Goal: Information Seeking & Learning: Learn about a topic

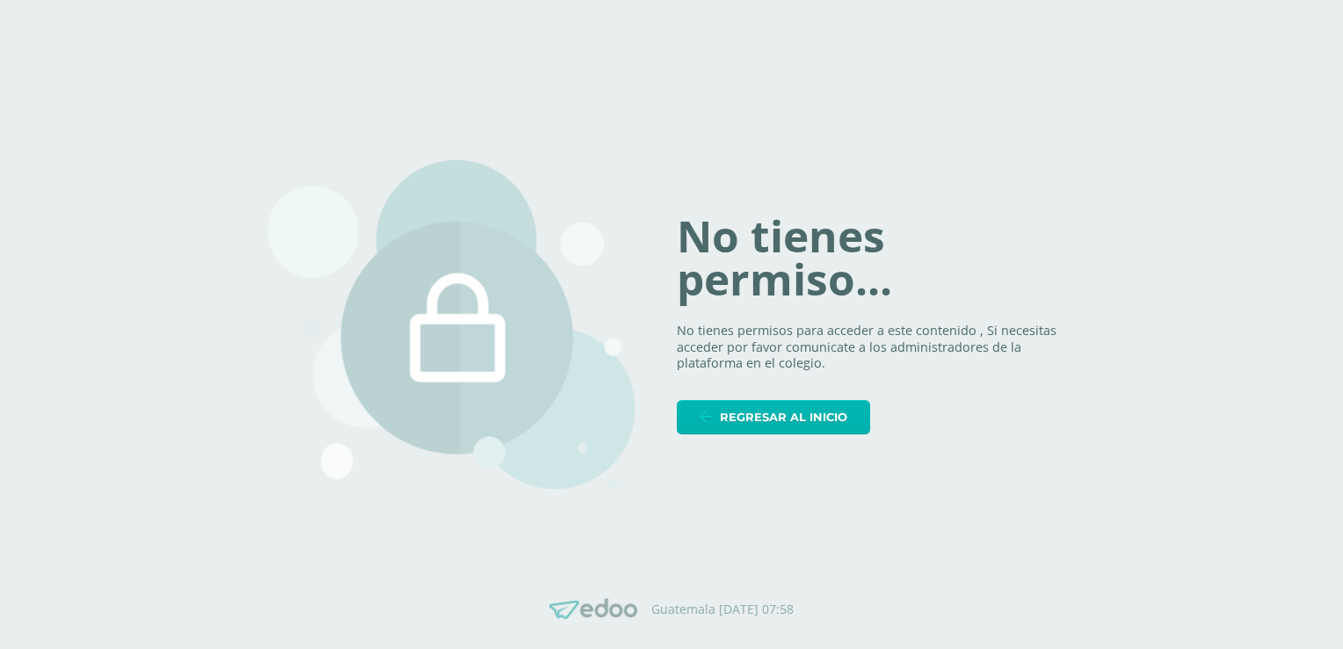
click at [837, 402] on span "Regresar al inicio" at bounding box center [783, 417] width 127 height 33
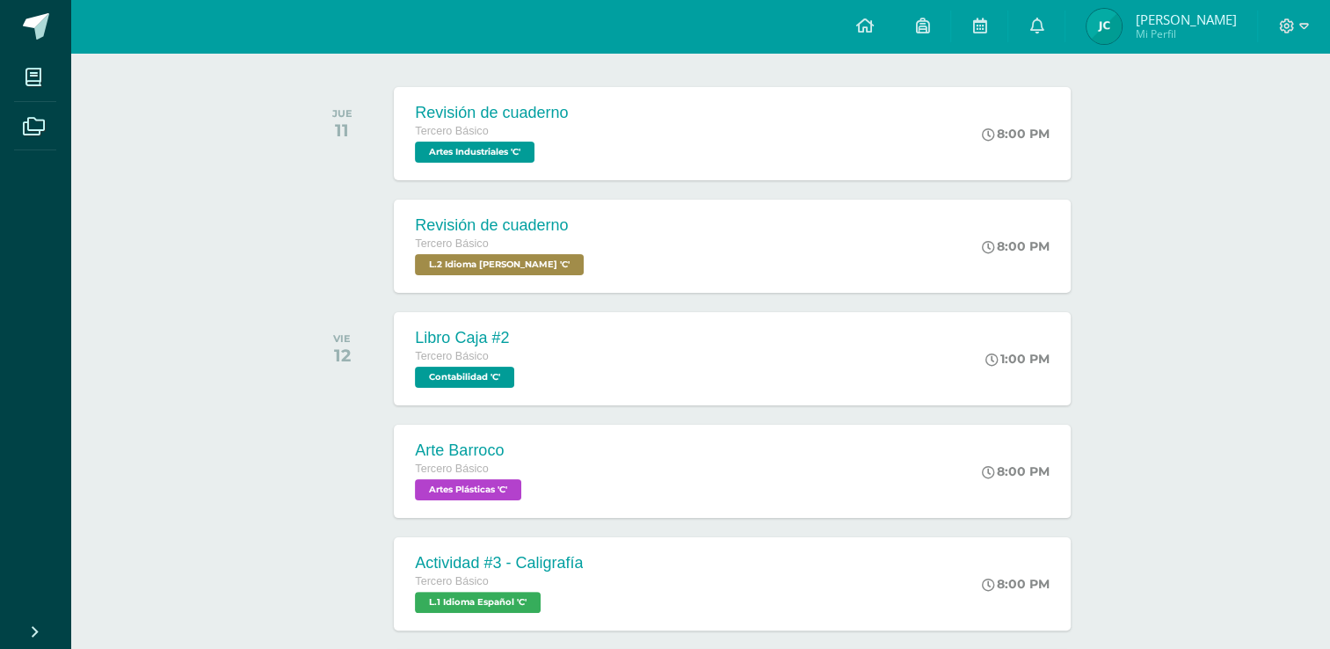
scroll to position [265, 0]
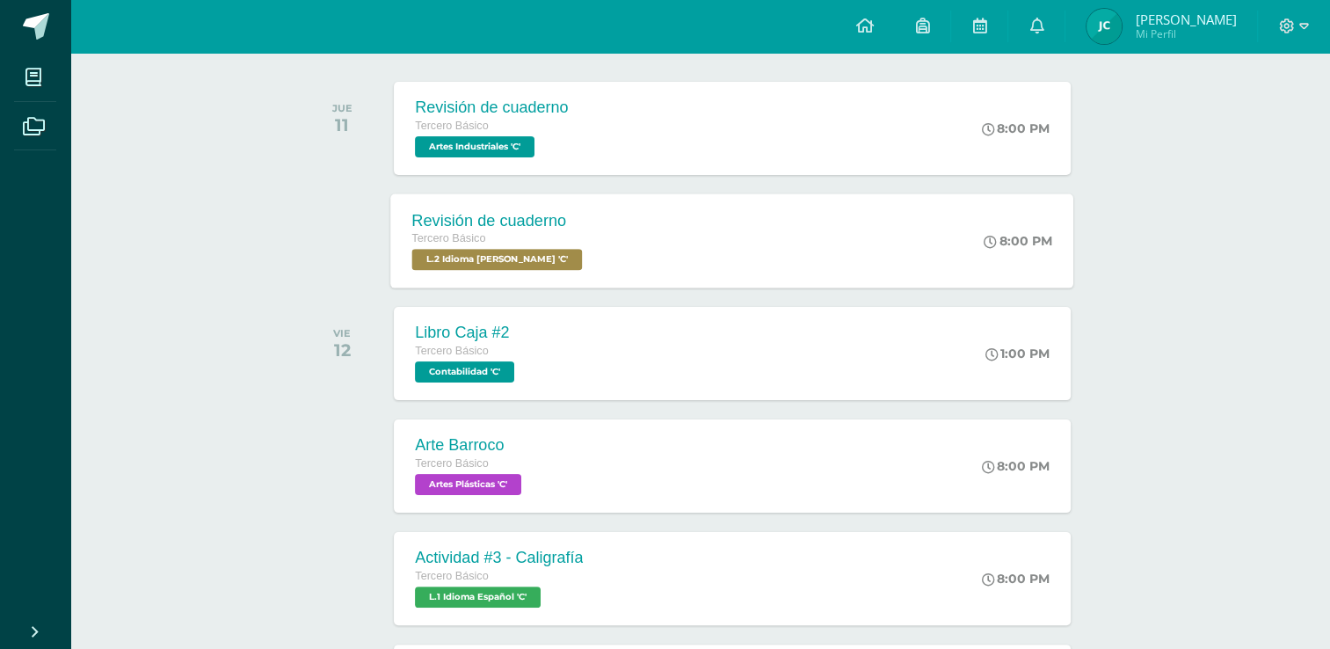
click at [932, 219] on div "Revisión de cuaderno Tercero Básico L.2 Idioma Maya Kaqchikel 'C' 8:00 PM Revis…" at bounding box center [732, 240] width 683 height 94
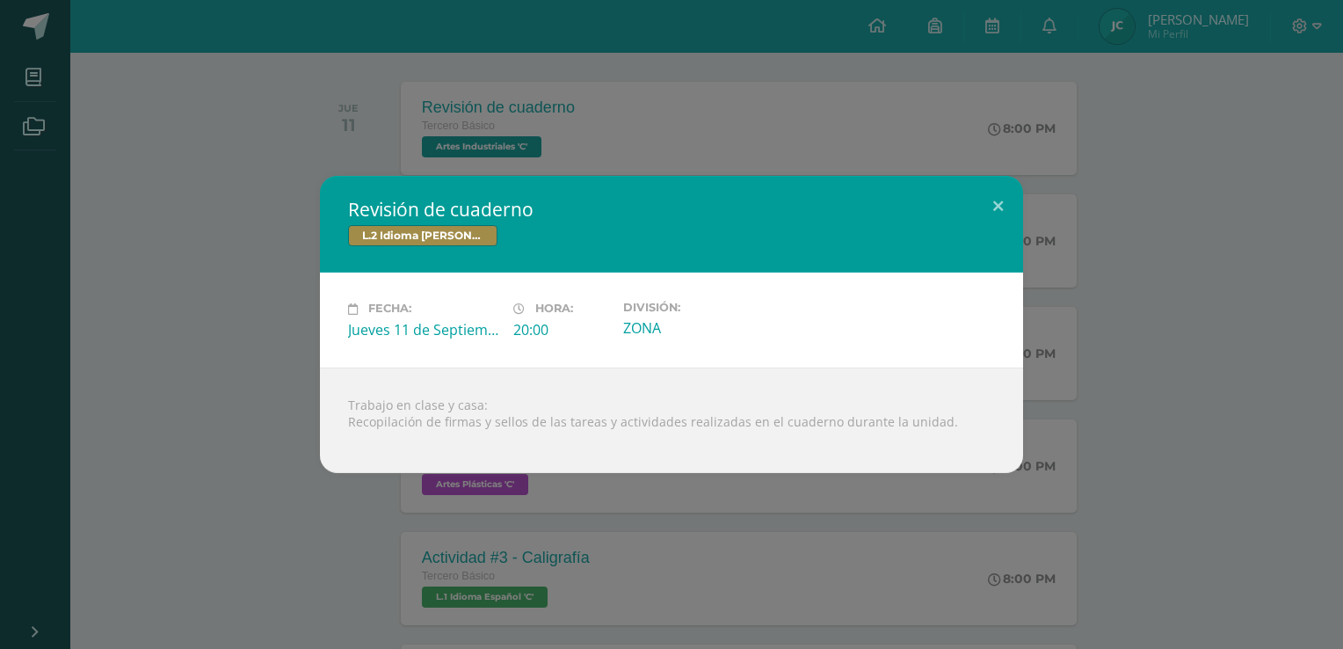
click at [1136, 301] on div "Revisión de cuaderno L.2 Idioma Maya Kaqchikel Fecha: Jueves 11 de Septiembre H…" at bounding box center [671, 324] width 1329 height 296
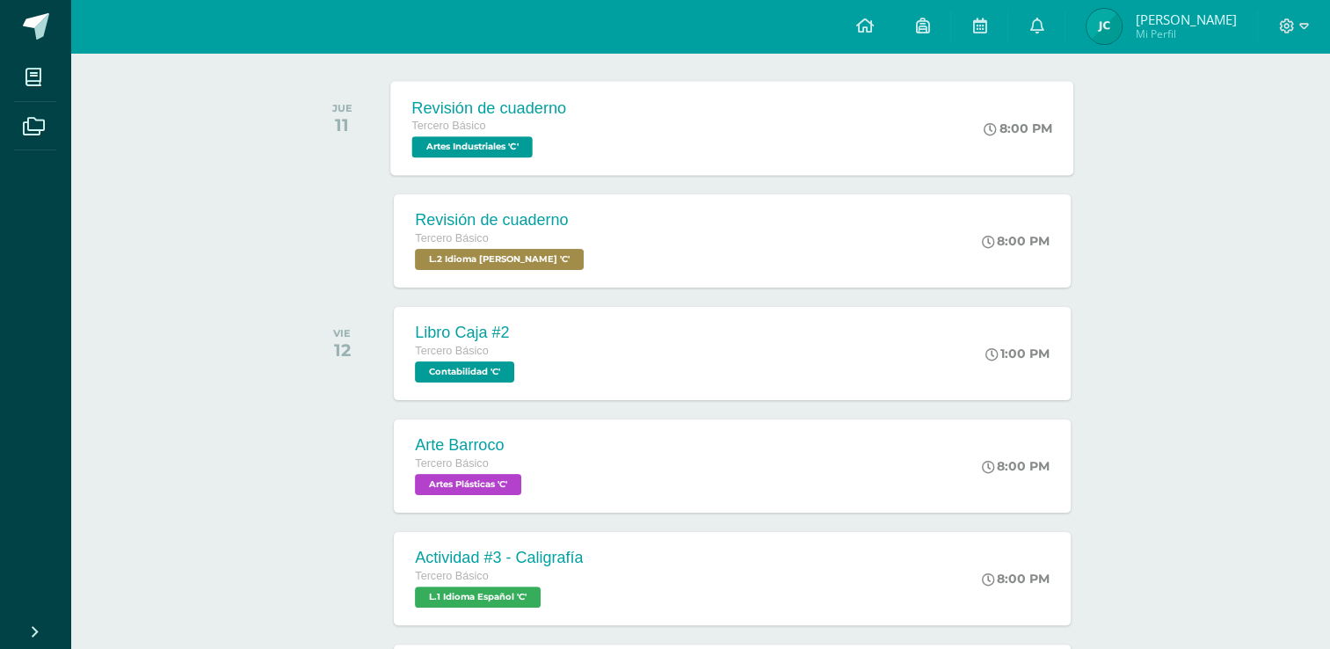
click at [931, 98] on div "Revisión de cuaderno Tercero Básico Artes Industriales 'C' 8:00 PM Revisión de …" at bounding box center [732, 128] width 683 height 94
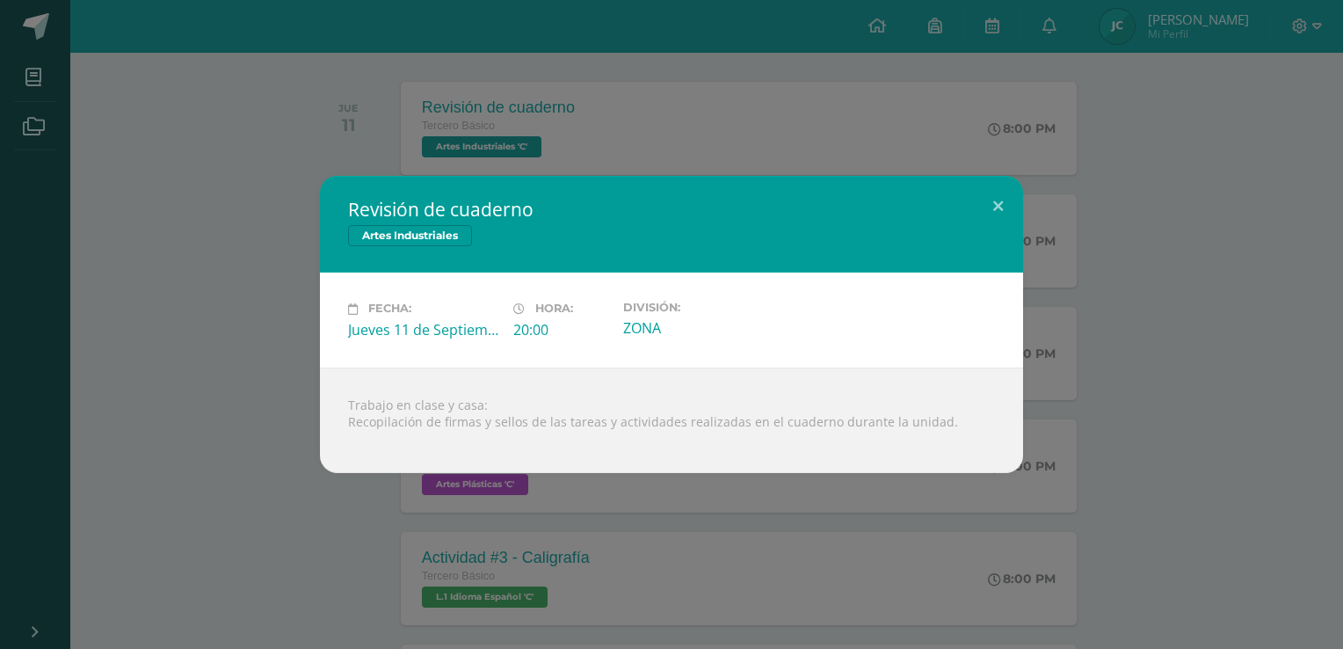
click at [1133, 217] on div "Revisión de cuaderno Artes Industriales Fecha: Jueves 11 de Septiembre Hora: 20…" at bounding box center [671, 324] width 1329 height 296
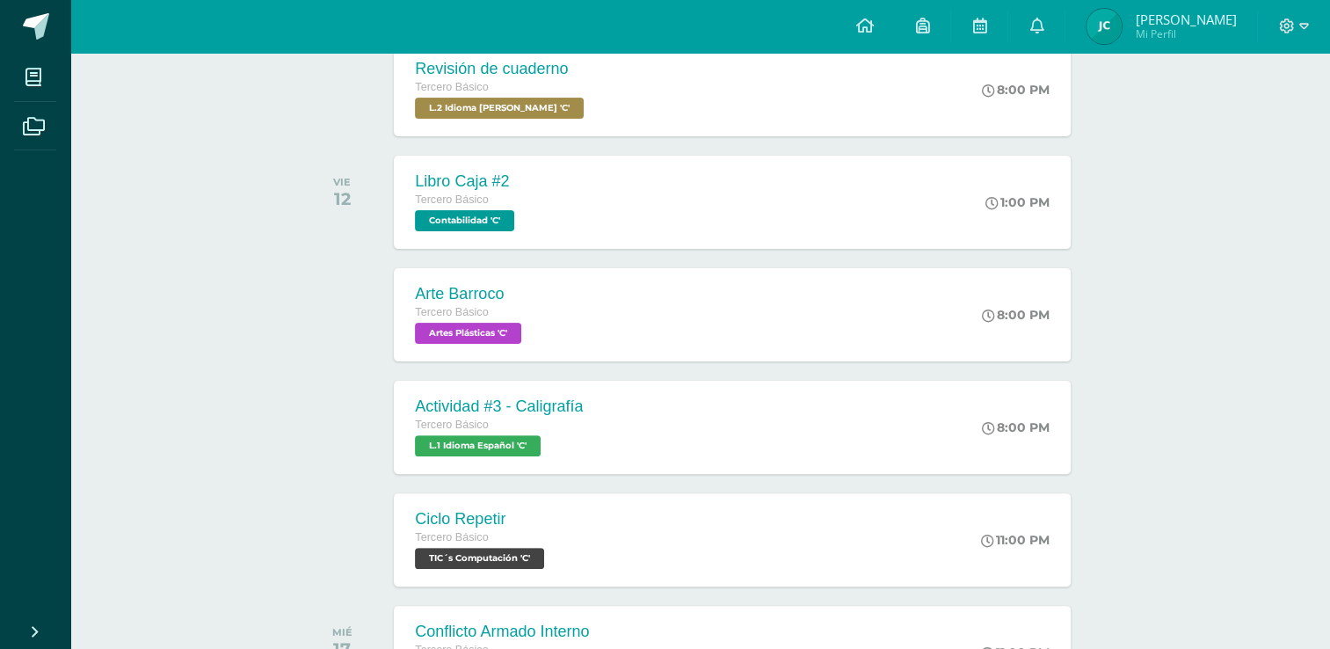
scroll to position [422, 0]
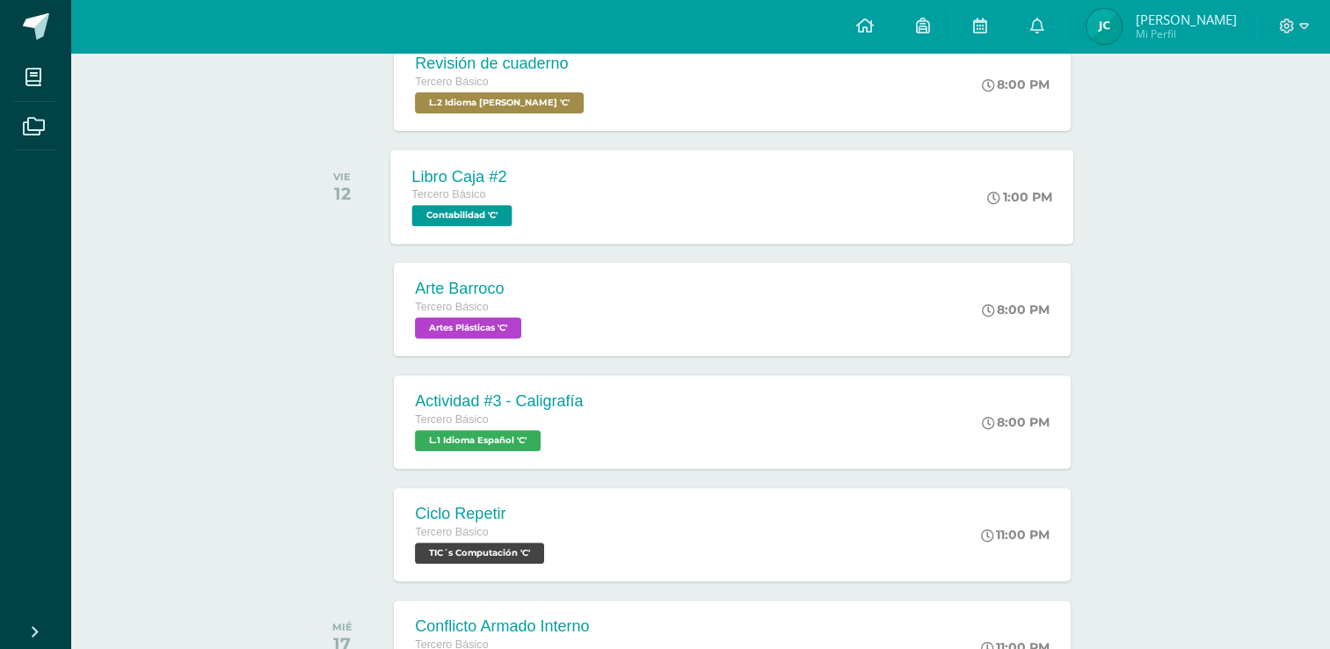
click at [1002, 163] on div "1:00 PM" at bounding box center [1029, 196] width 90 height 94
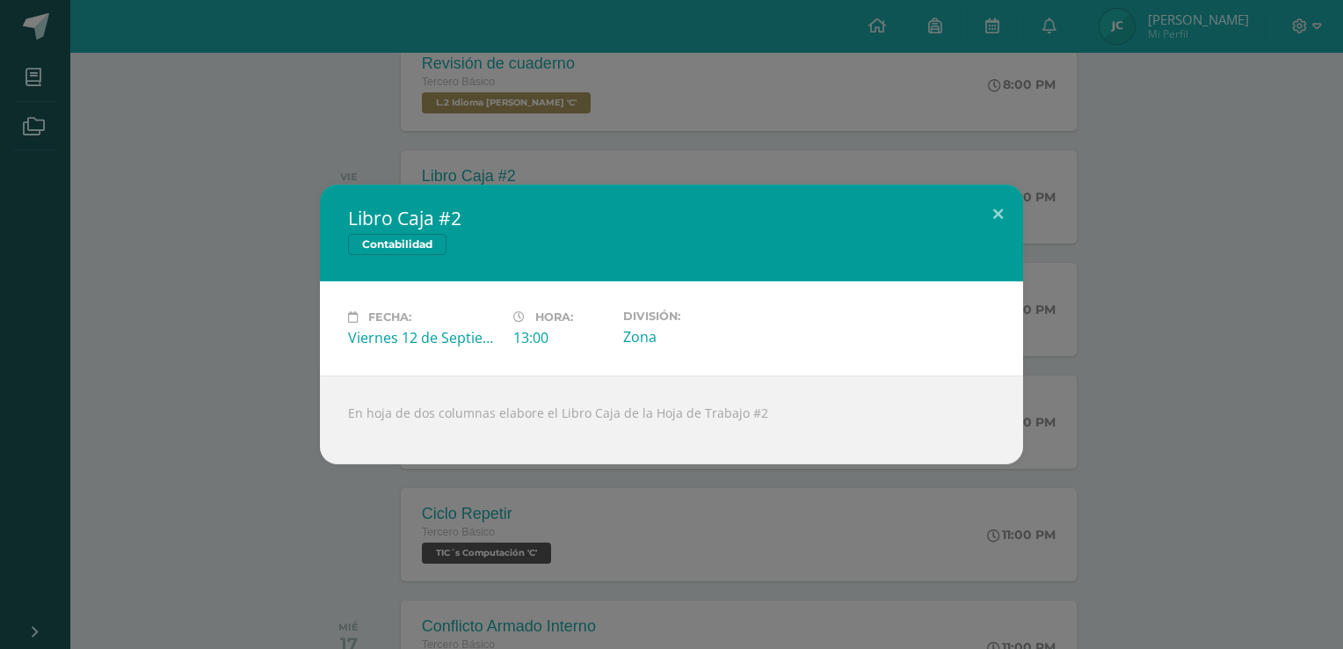
click at [1151, 235] on div "Libro Caja #2 Contabilidad Fecha: Viernes 12 de Septiembre Hora: 13:00 División…" at bounding box center [671, 324] width 1329 height 279
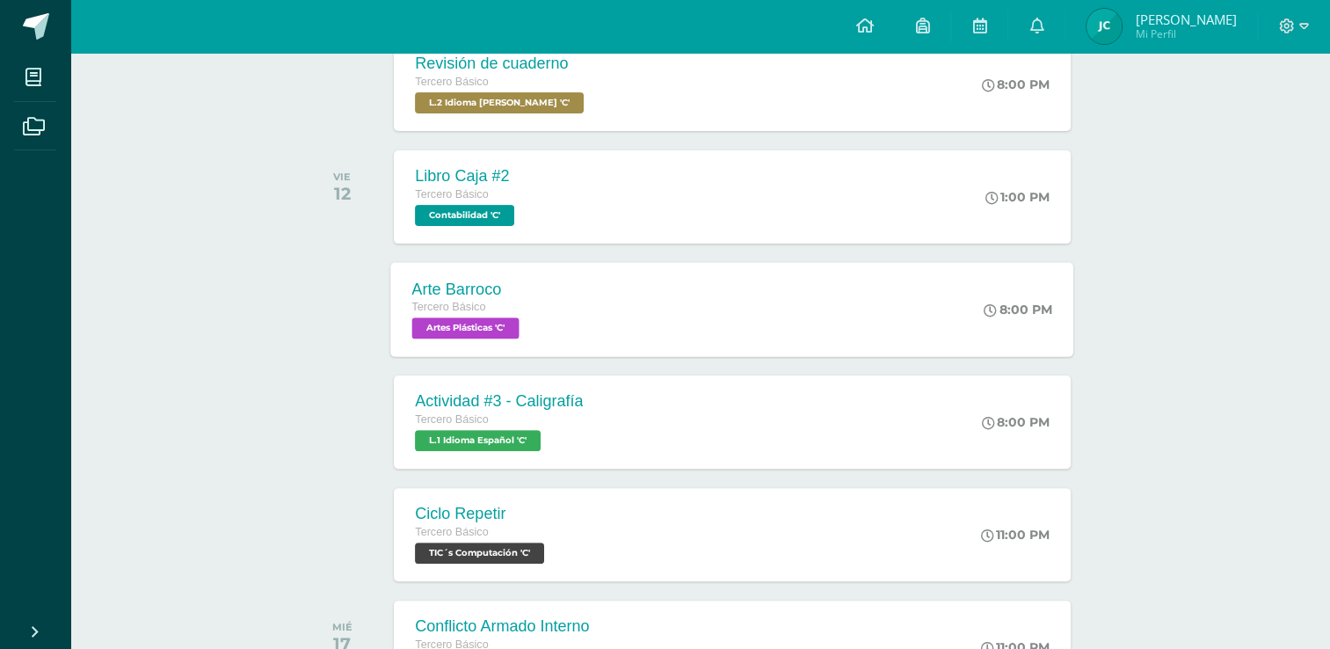
click at [953, 291] on div "Arte Barroco Tercero Básico Artes Plásticas 'C' 8:00 PM Arte Barroco Artes Plás…" at bounding box center [732, 309] width 683 height 94
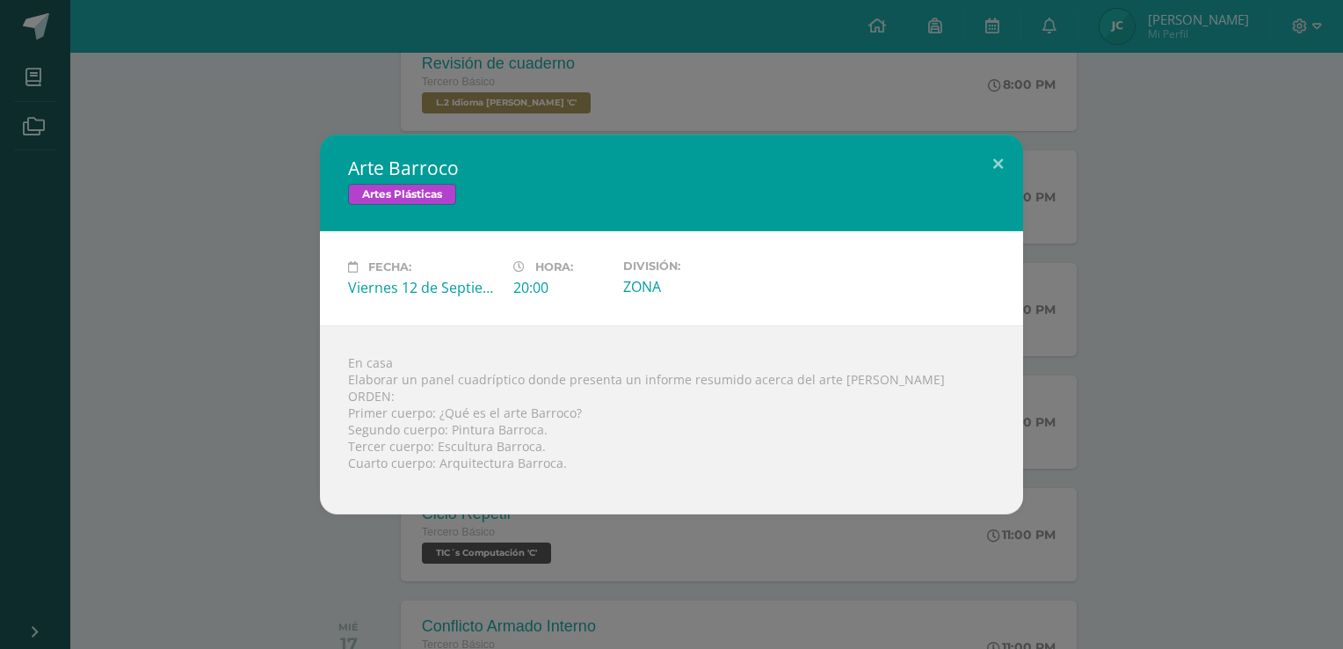
click at [1235, 367] on div "Arte Barroco Artes Plásticas Fecha: Viernes 12 de Septiembre Hora: 20:00 Divisi…" at bounding box center [671, 324] width 1329 height 380
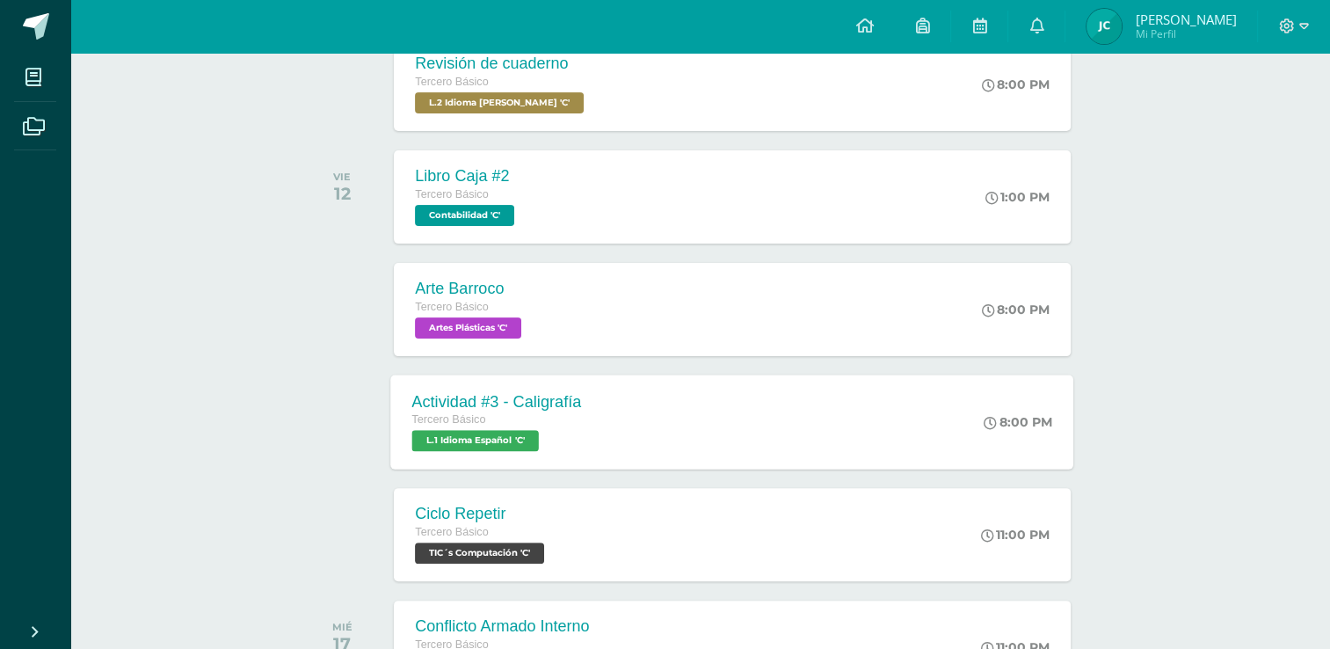
click at [1008, 389] on div "8:00 PM" at bounding box center [1027, 421] width 93 height 94
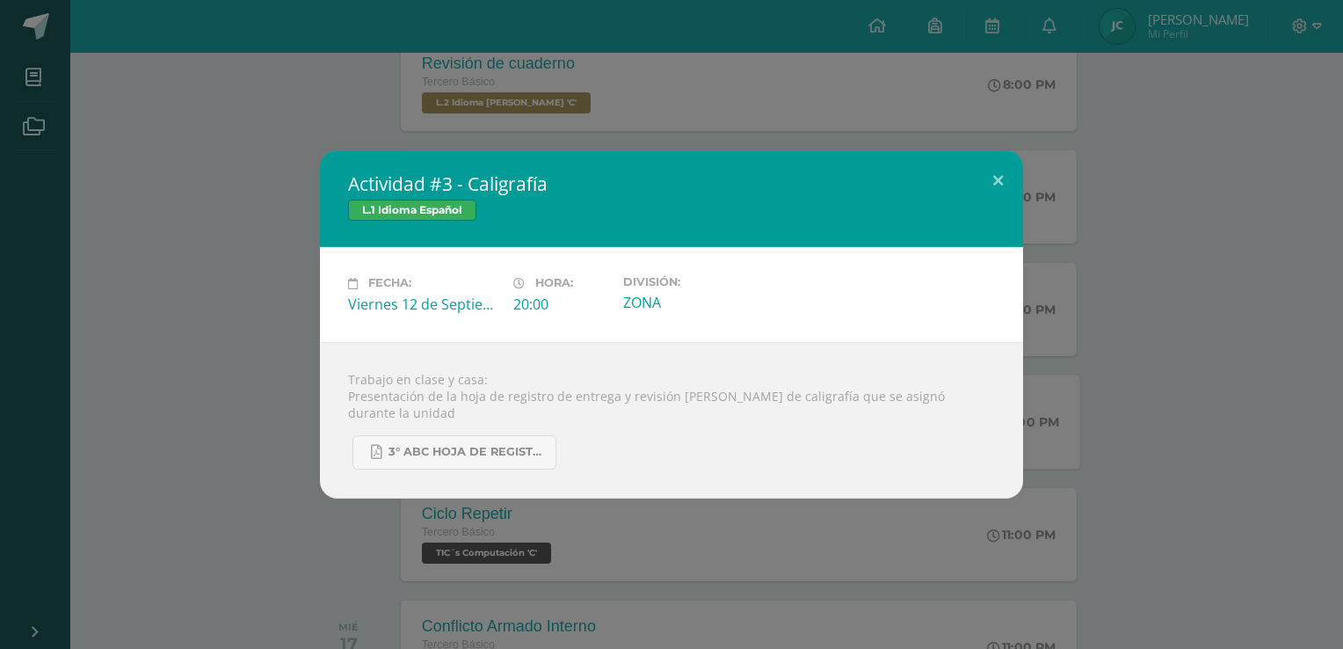
click at [1008, 389] on div "Trabajo en clase y casa: Presentación de la hoja de registro de entrega y revis…" at bounding box center [671, 420] width 703 height 156
click at [1125, 394] on div "Actividad #3 - Caligrafía L.1 Idioma Español Fecha: Viernes 12 de Septiembre Ho…" at bounding box center [671, 323] width 1329 height 347
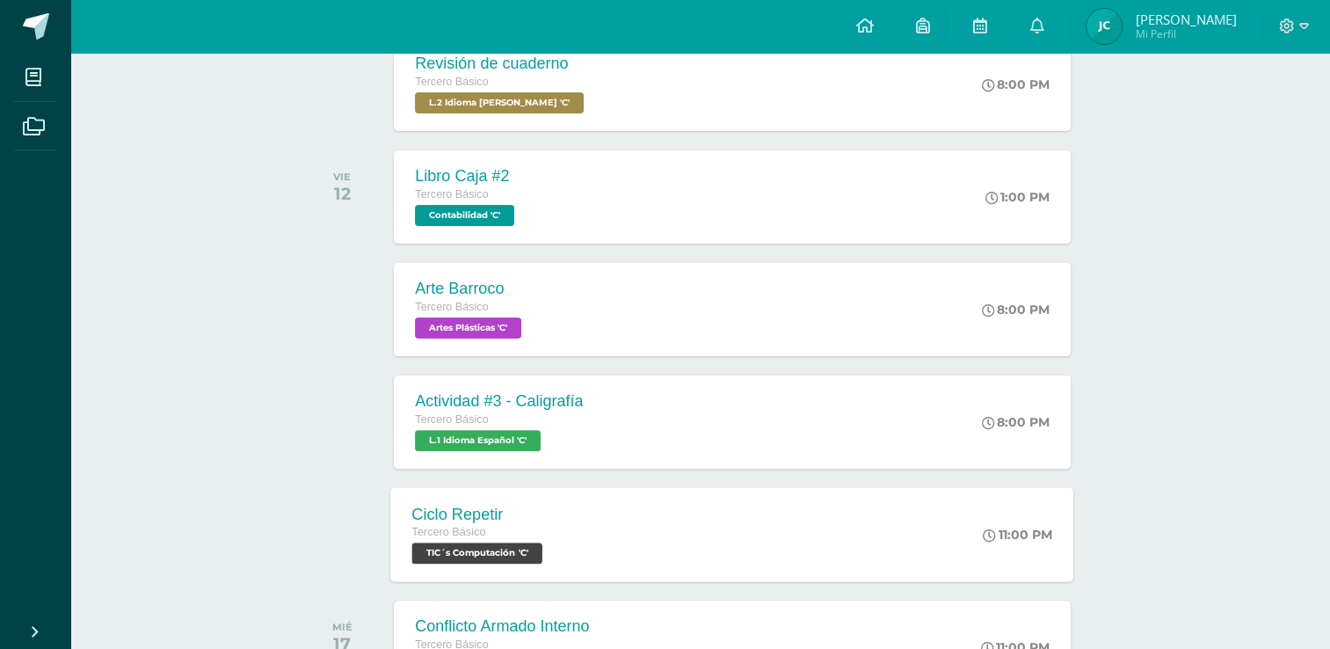
click at [784, 574] on div "Ciclo Repetir Tercero Básico TIC´s Computación 'C' 11:00 PM Ciclo Repetir TIC´s…" at bounding box center [732, 534] width 683 height 94
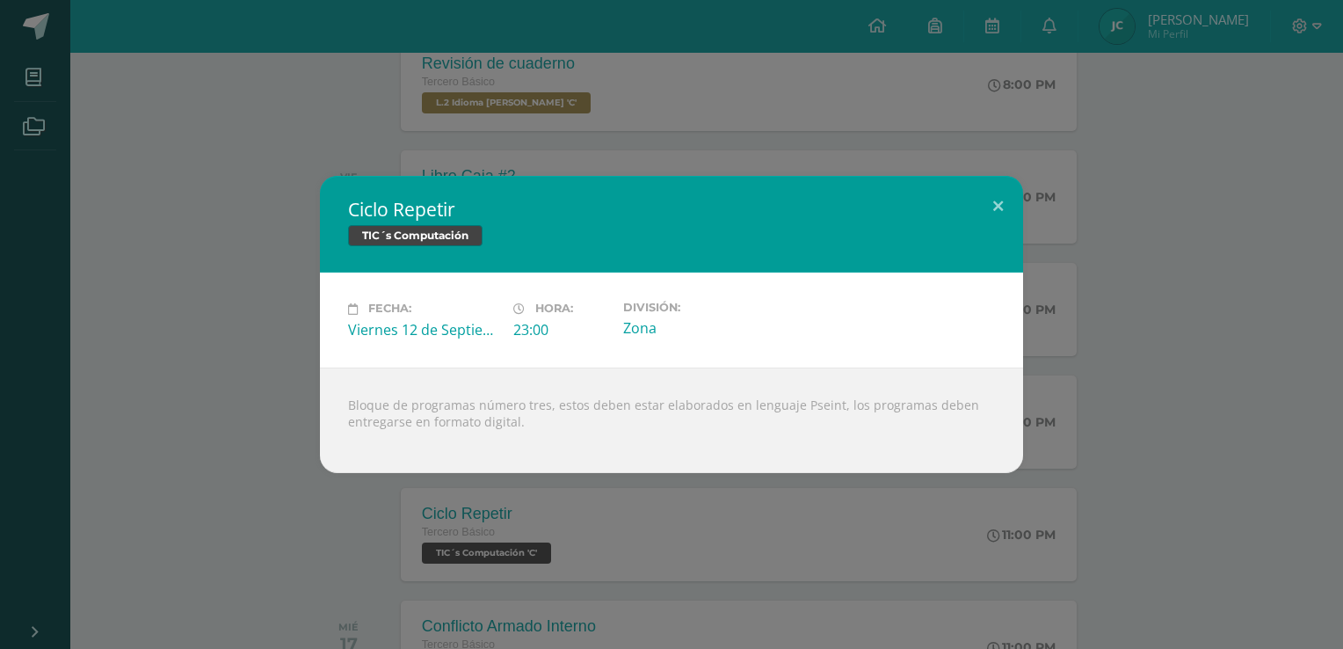
click at [1180, 524] on div "Ciclo Repetir TIC´s Computación Fecha: Viernes 12 de Septiembre Hora: 23:00 Div…" at bounding box center [671, 324] width 1343 height 649
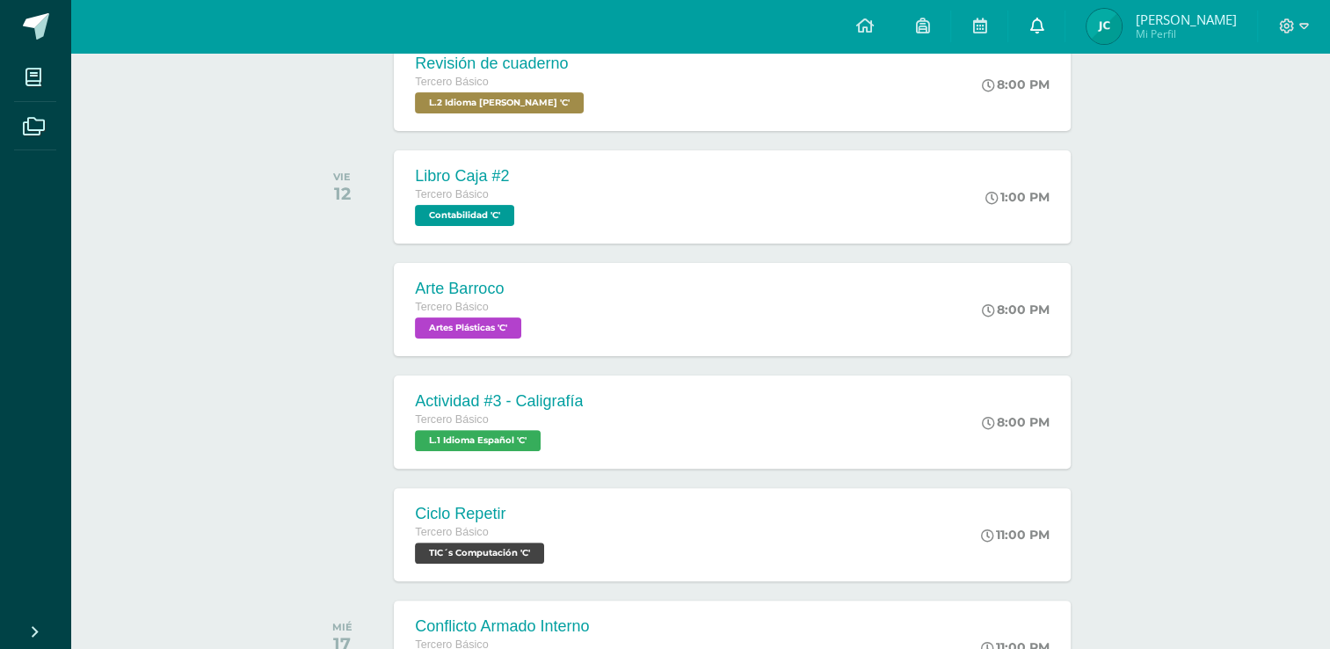
click at [1027, 11] on link at bounding box center [1036, 26] width 56 height 53
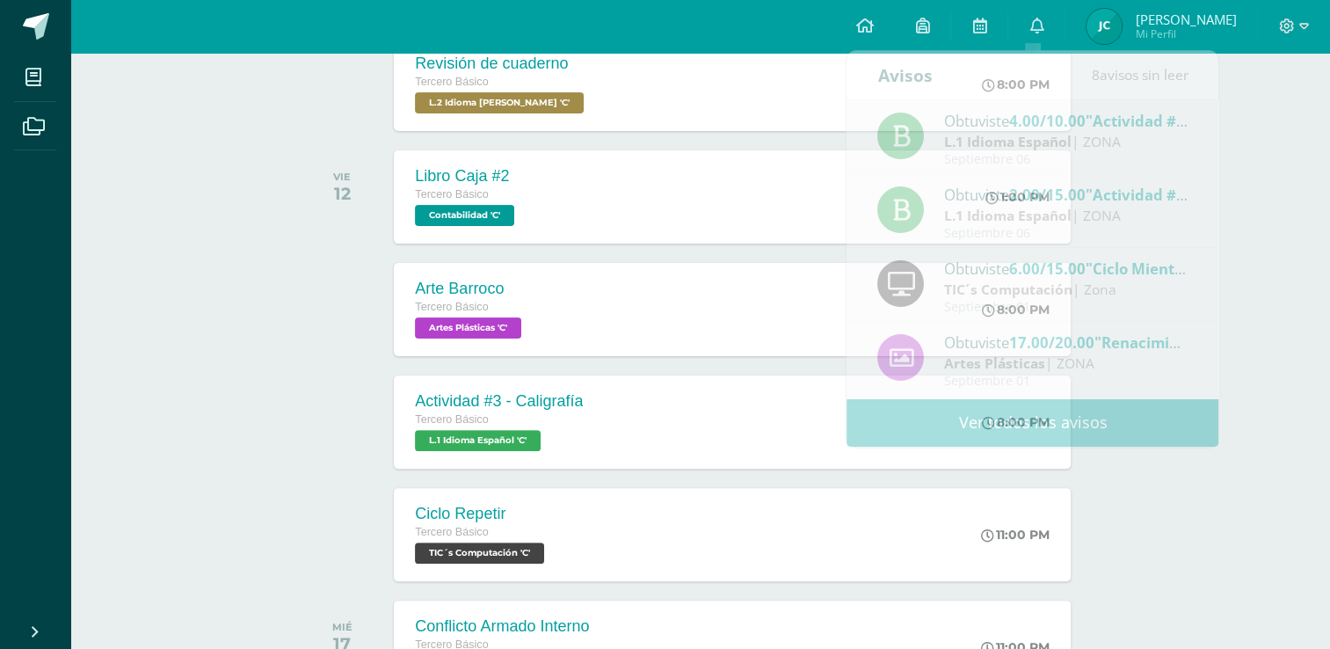
click at [1241, 125] on div "Actividades recientes y próximas Tablero Pendientes de entrega Entregadas todas…" at bounding box center [699, 381] width 1259 height 1500
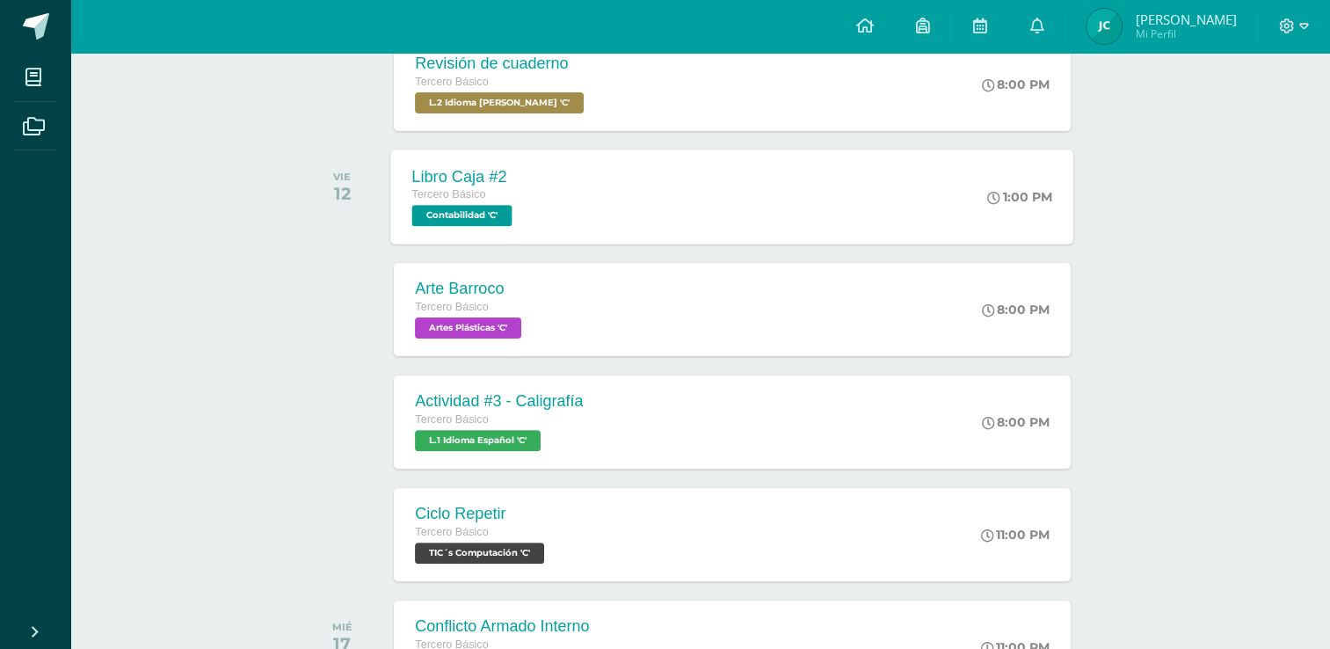
click at [1026, 214] on div "1:00 PM" at bounding box center [1029, 196] width 90 height 94
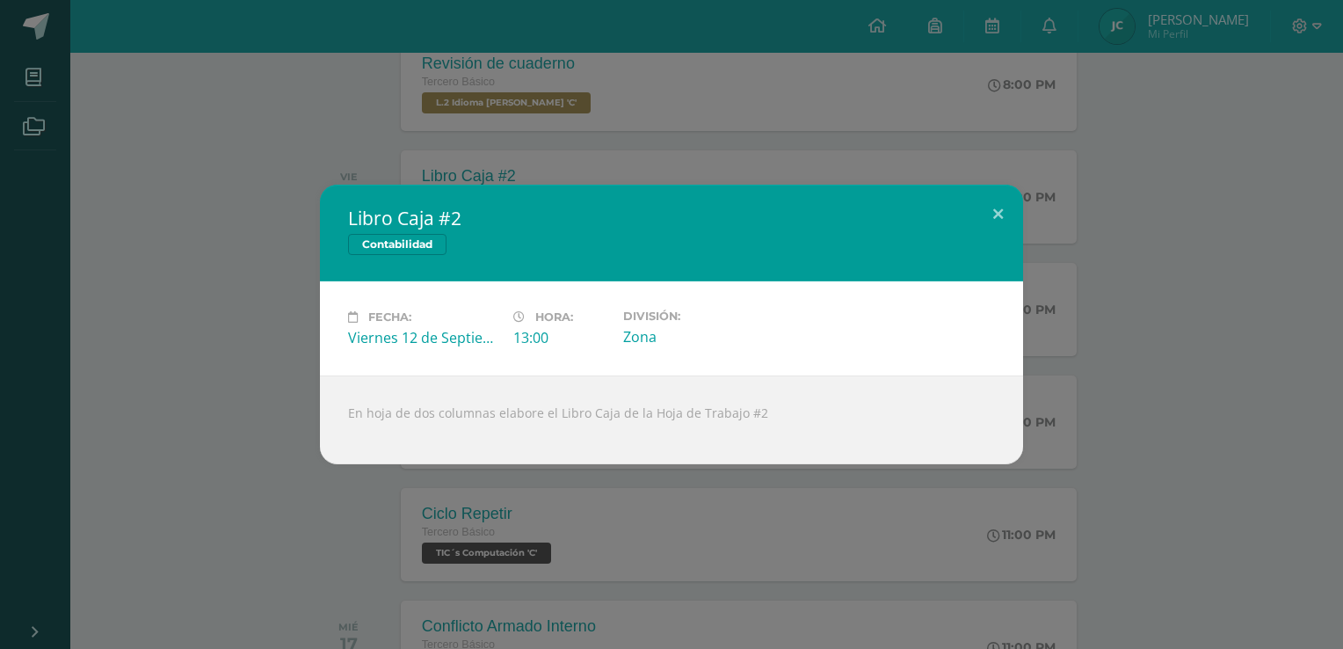
click at [1144, 209] on div "Libro Caja #2 Contabilidad Fecha: Viernes 12 de Septiembre Hora: 13:00 División…" at bounding box center [671, 324] width 1329 height 279
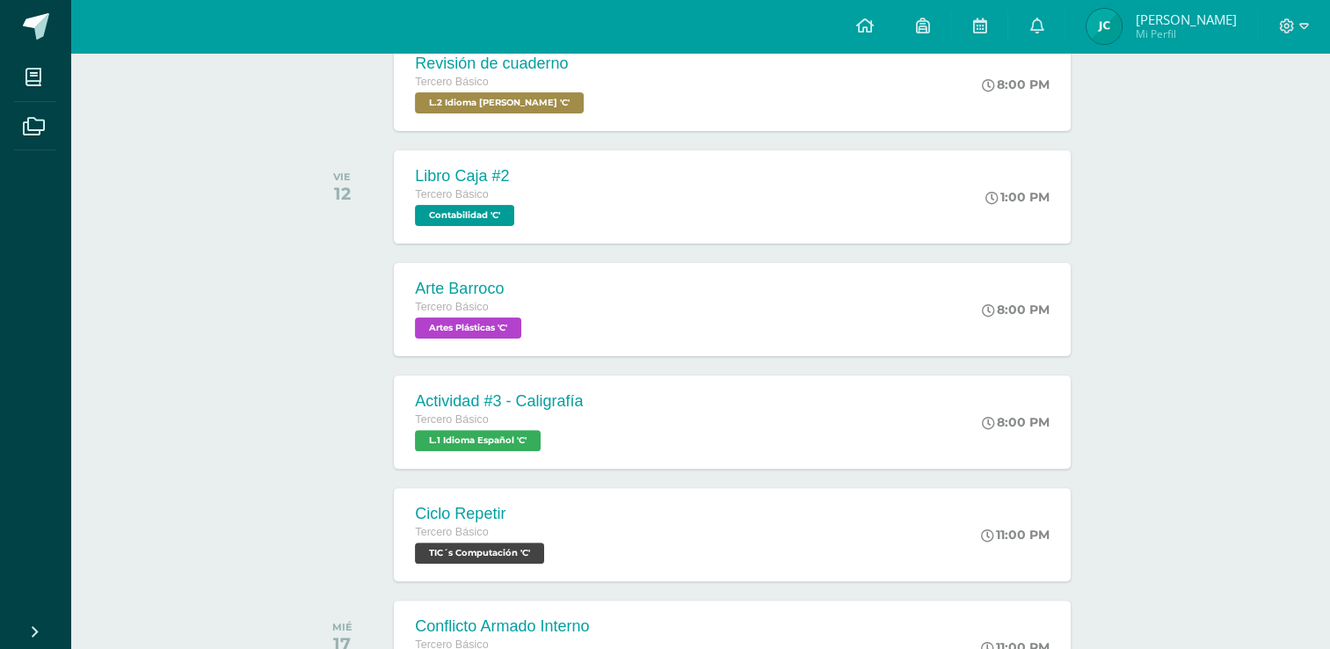
scroll to position [0, 0]
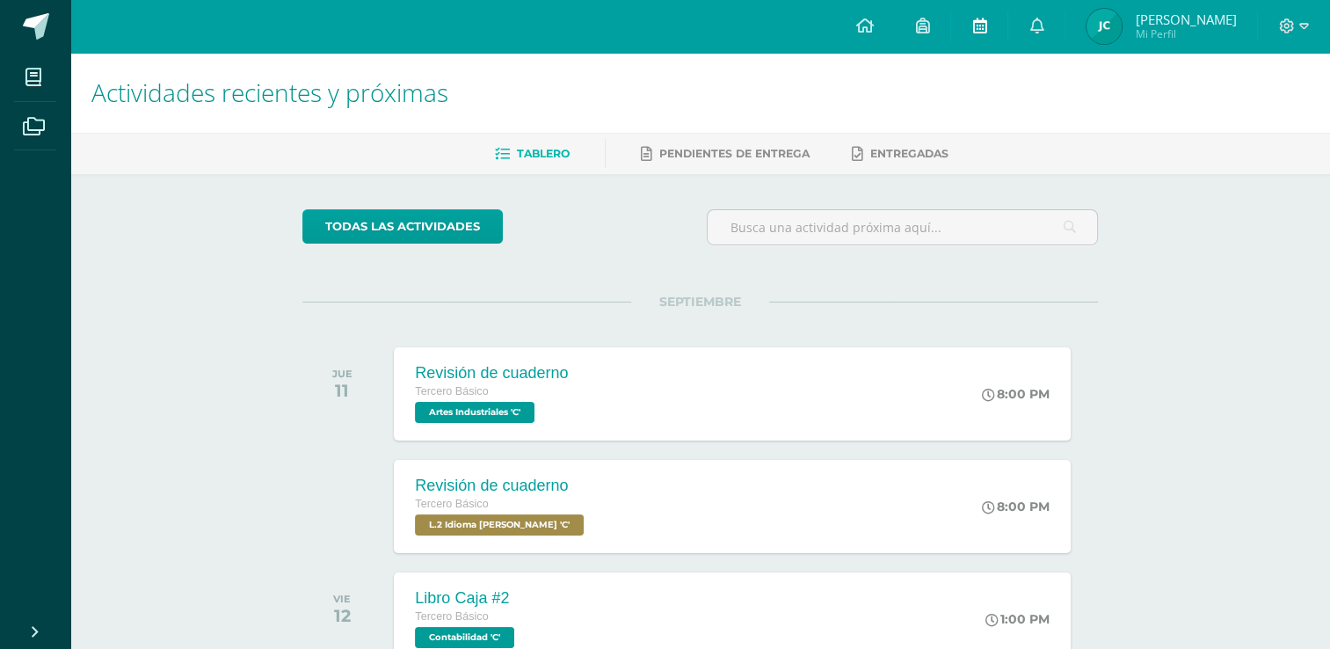
click at [977, 12] on link at bounding box center [979, 26] width 56 height 53
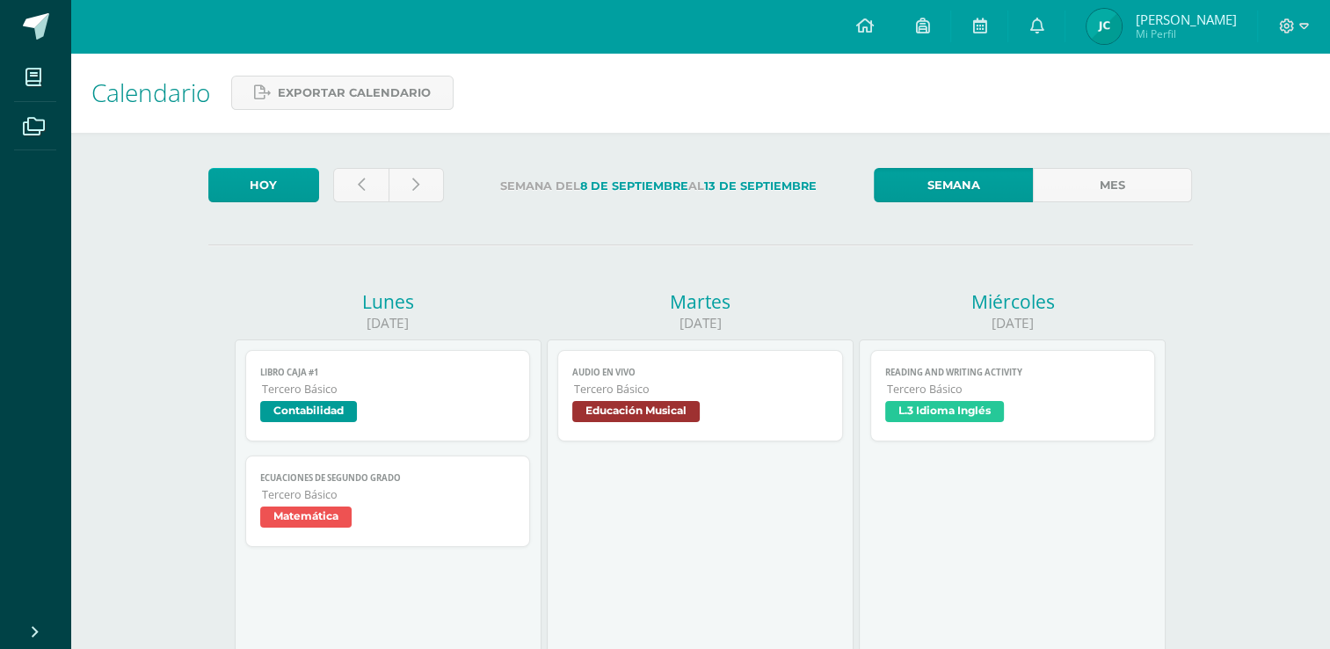
click at [671, 401] on link "Audio en vivo Tercero Básico Educación Musical" at bounding box center [700, 395] width 286 height 91
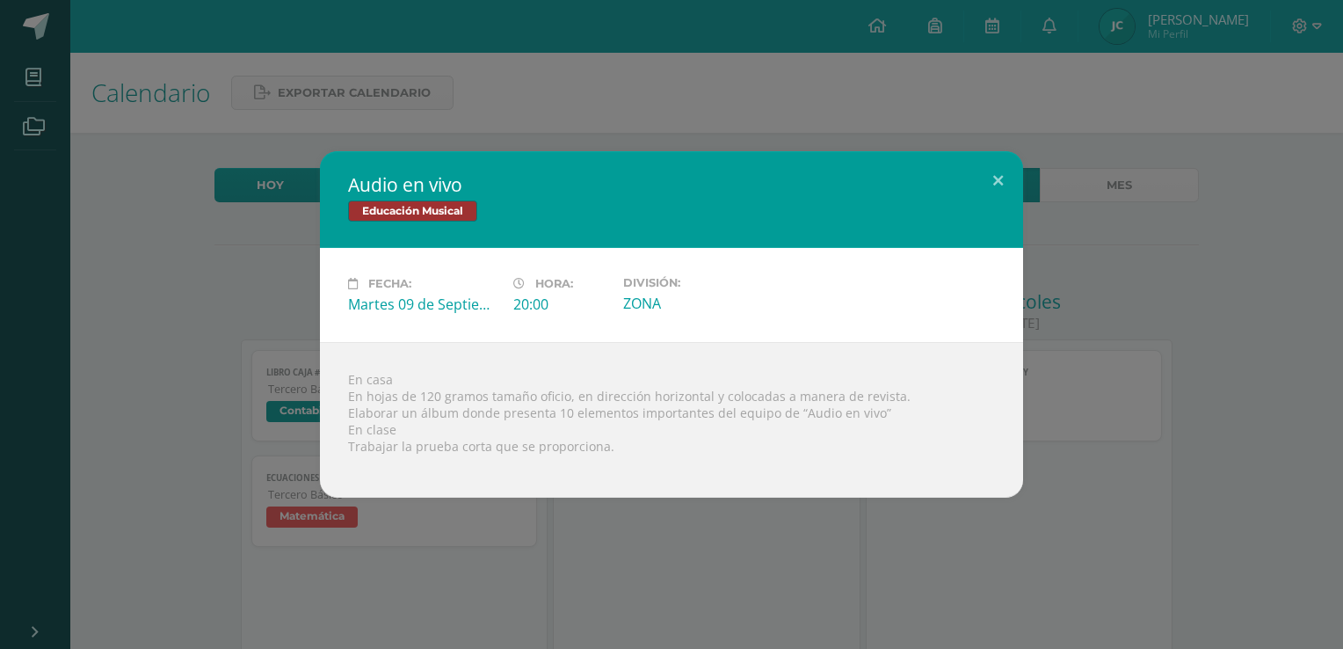
click at [1083, 208] on div "Audio en vivo Educación Musical Fecha: [DATE] Hora: 20:00 División: ZONA En cas…" at bounding box center [671, 324] width 1329 height 346
